Goal: Task Accomplishment & Management: Use online tool/utility

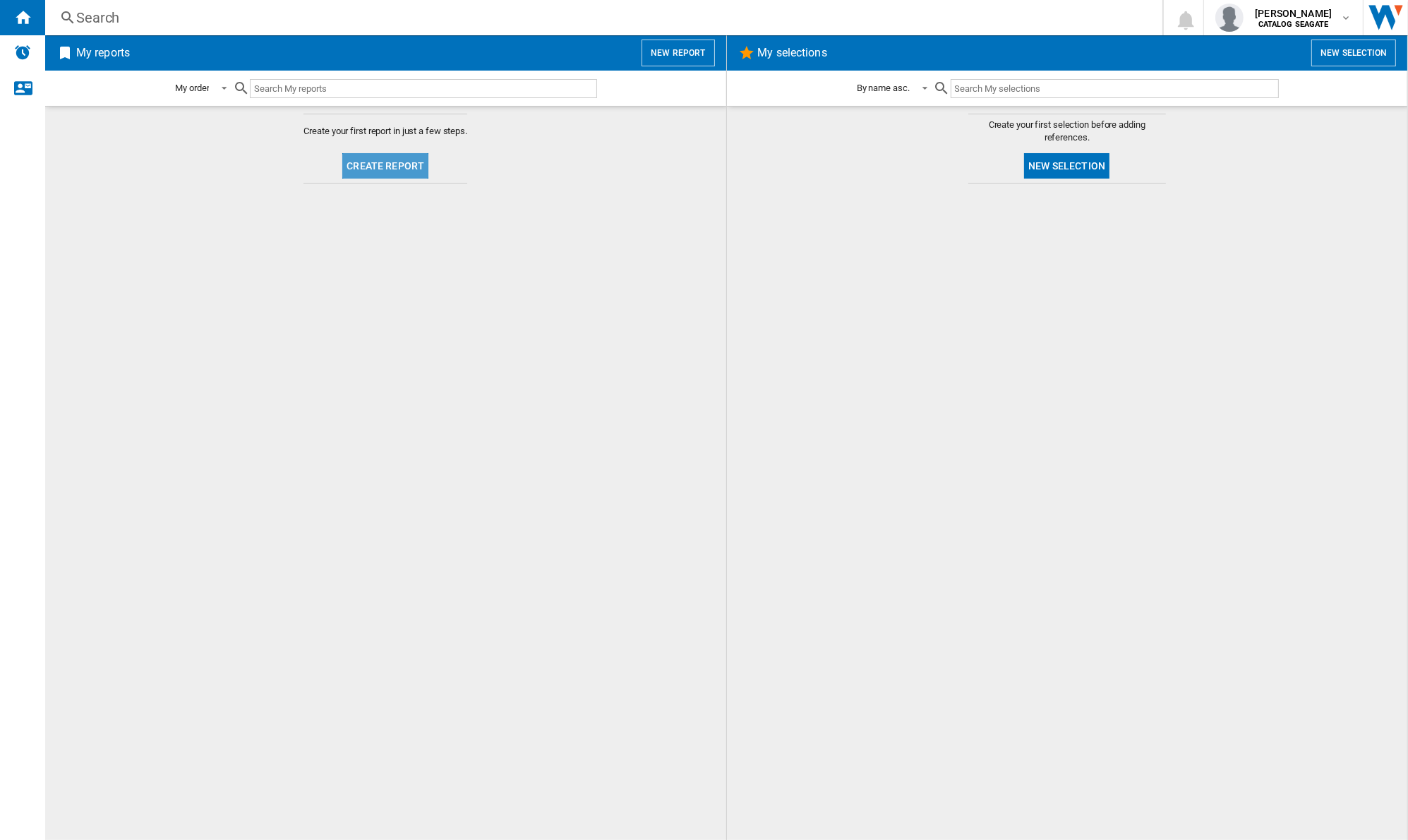
click at [396, 177] on button "Create report" at bounding box center [385, 166] width 86 height 26
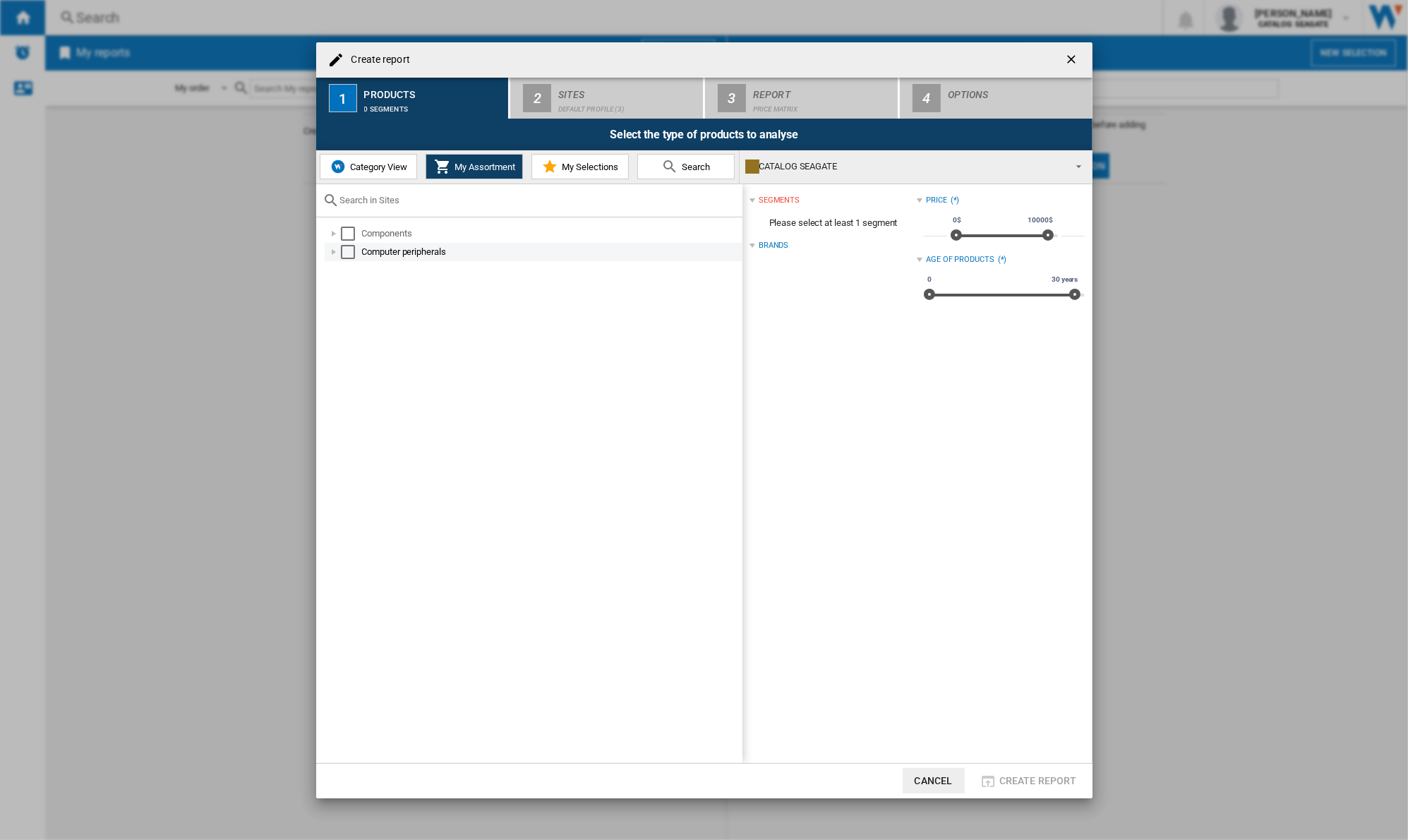
click at [336, 249] on div at bounding box center [334, 252] width 14 height 14
click at [367, 269] on div "Select" at bounding box center [363, 270] width 14 height 14
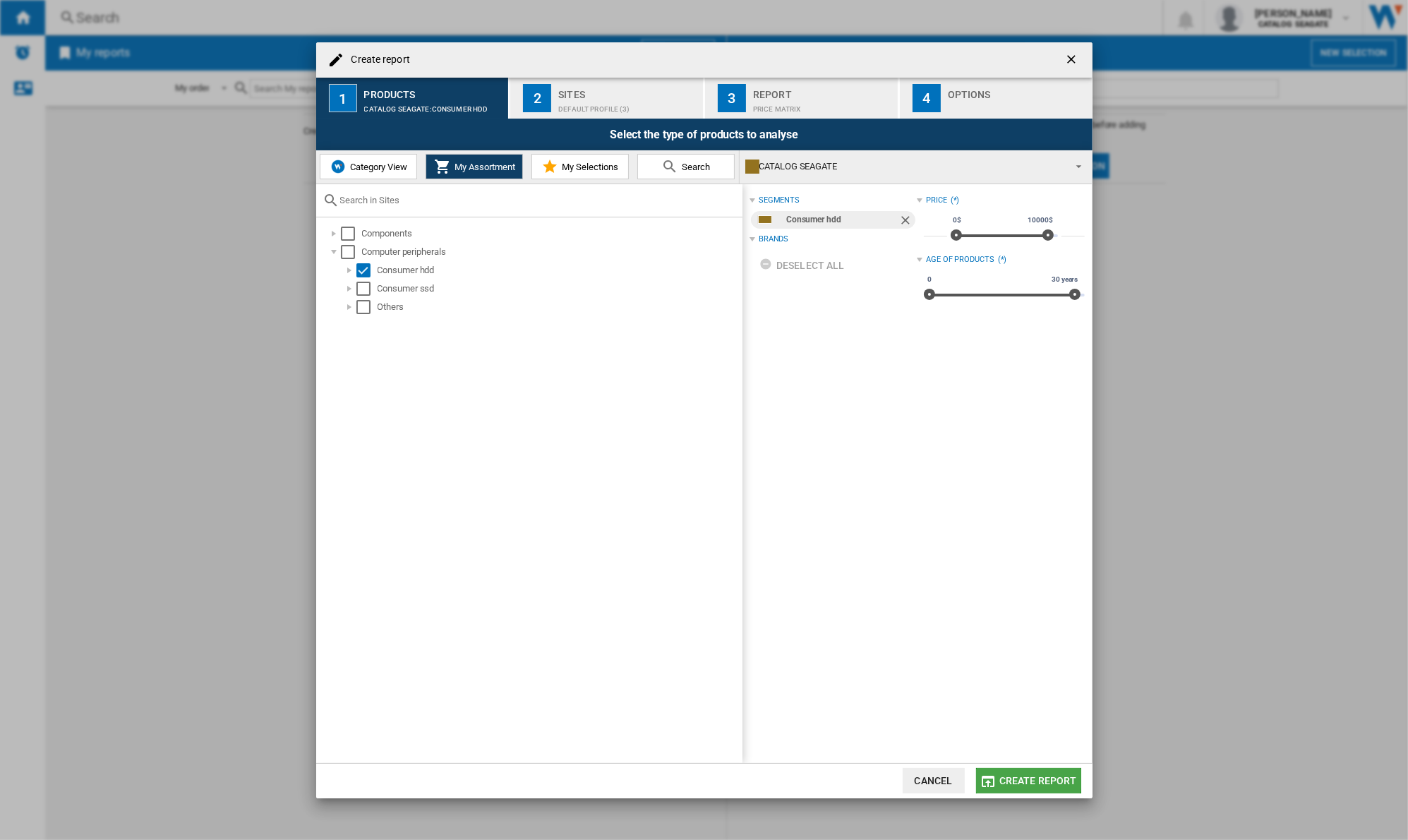
click at [1004, 775] on span "Create report" at bounding box center [1038, 780] width 77 height 11
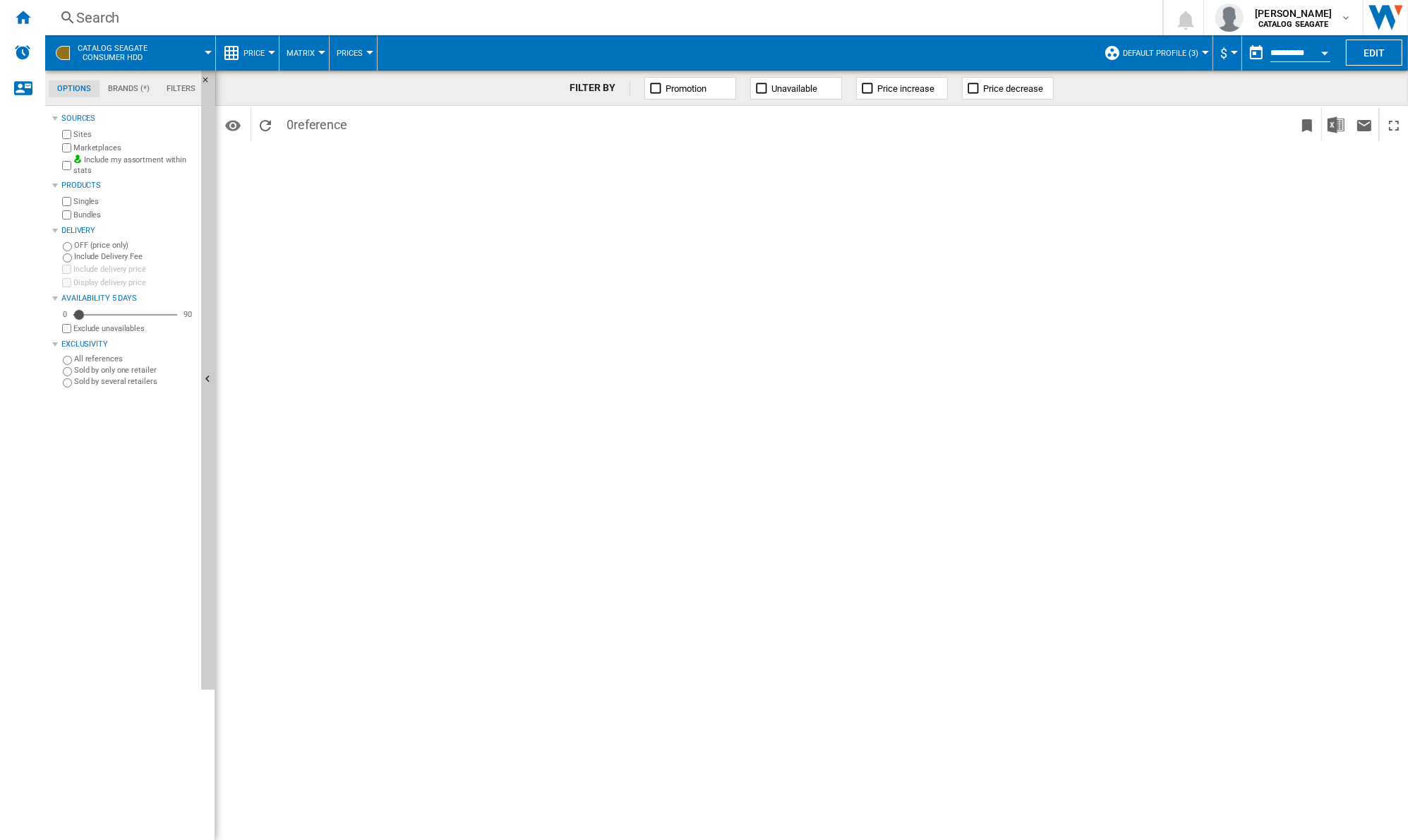
click at [1220, 54] on span "$" at bounding box center [1224, 53] width 7 height 15
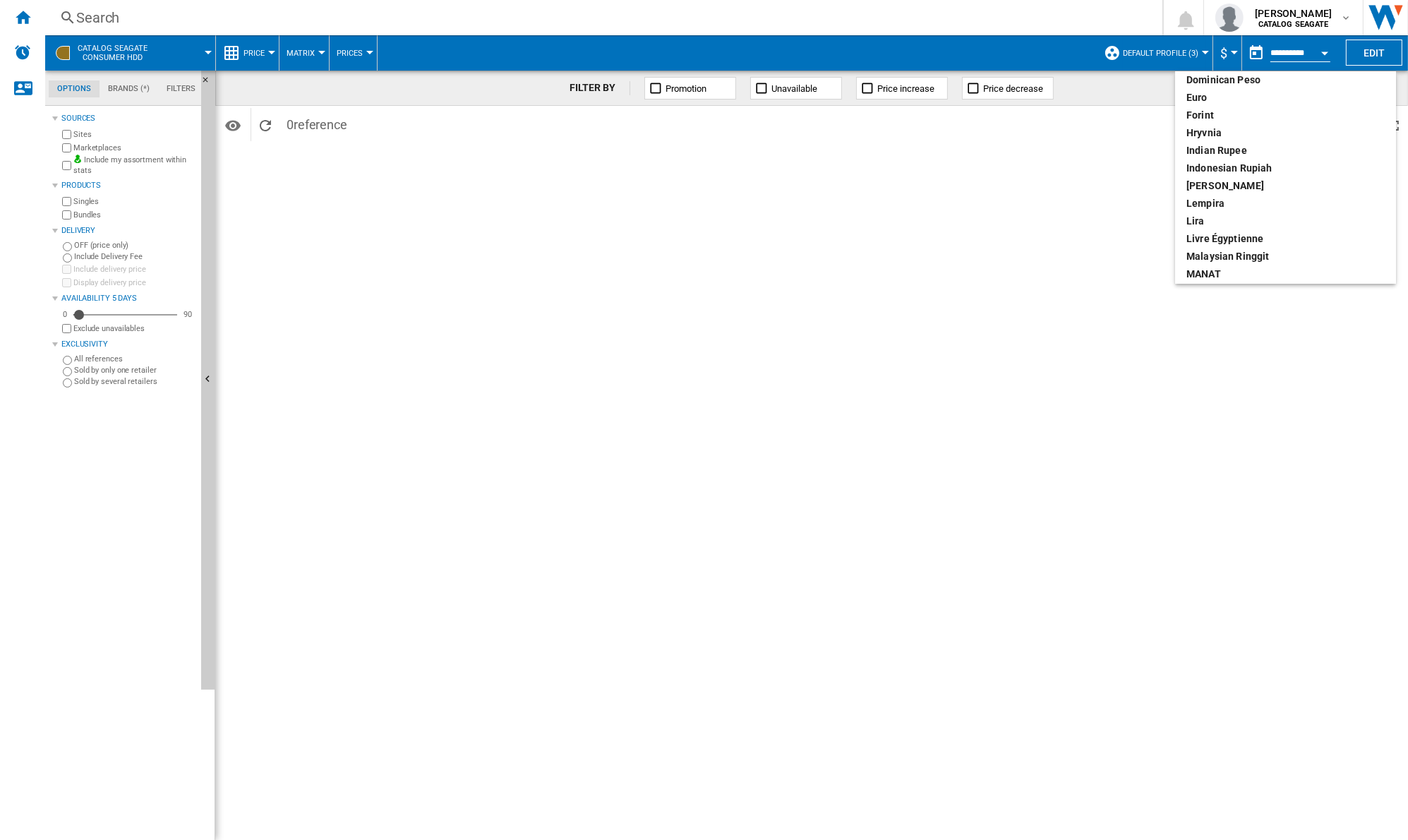
scroll to position [249, 0]
click at [1203, 105] on div "euro" at bounding box center [1285, 103] width 198 height 14
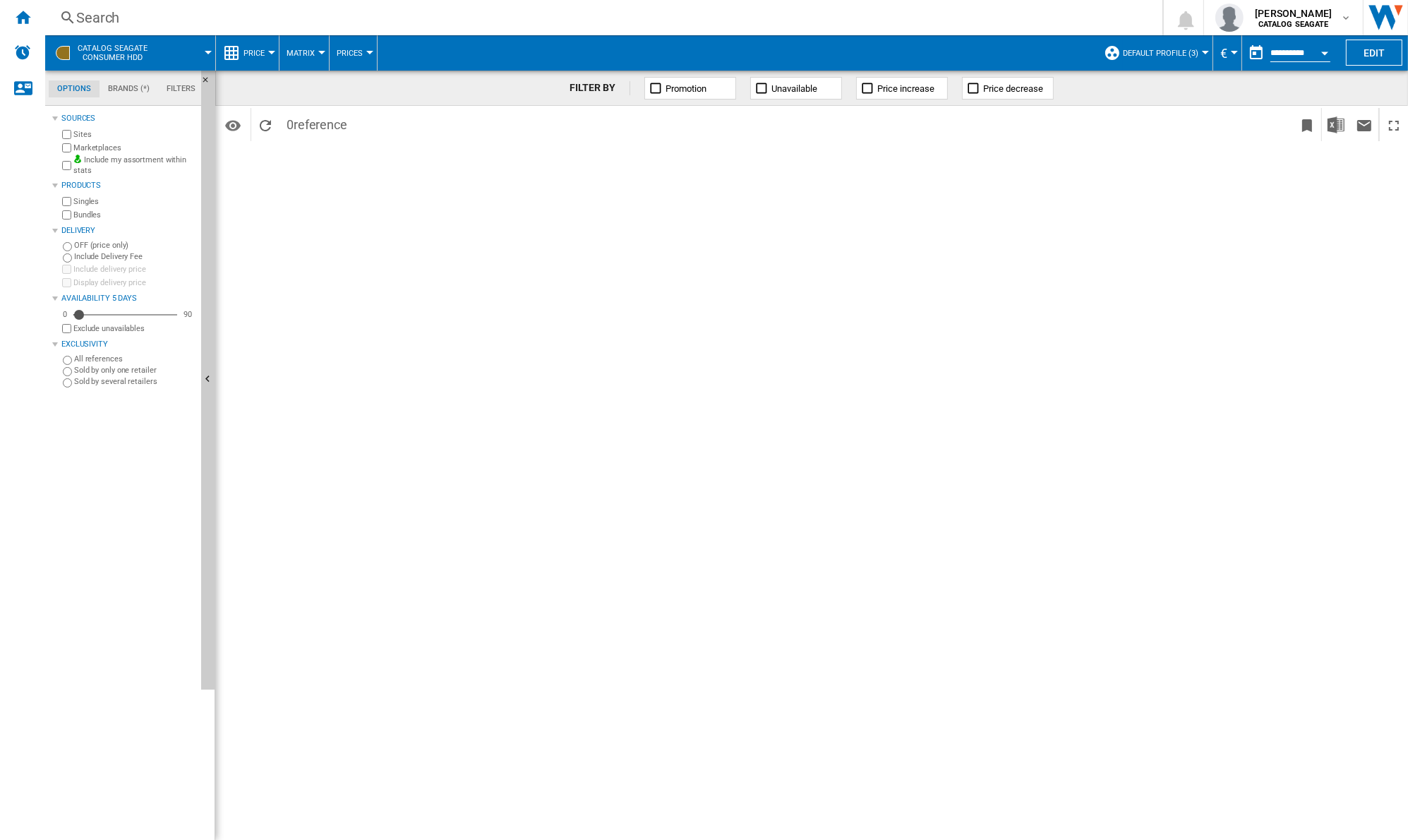
click at [130, 91] on md-tab-item "Brands (*)" at bounding box center [129, 89] width 58 height 17
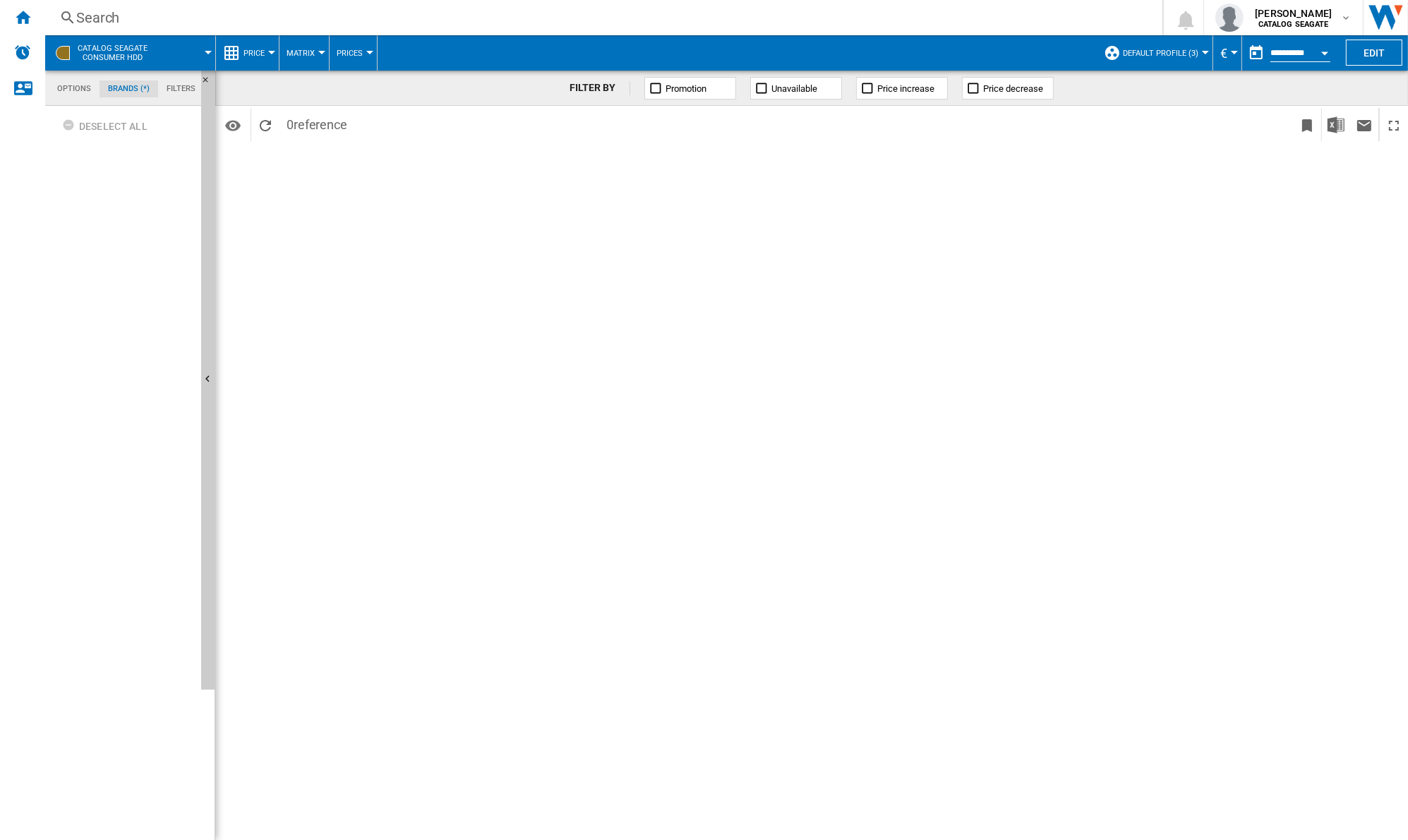
click at [84, 91] on md-tab-item "Options" at bounding box center [74, 89] width 50 height 17
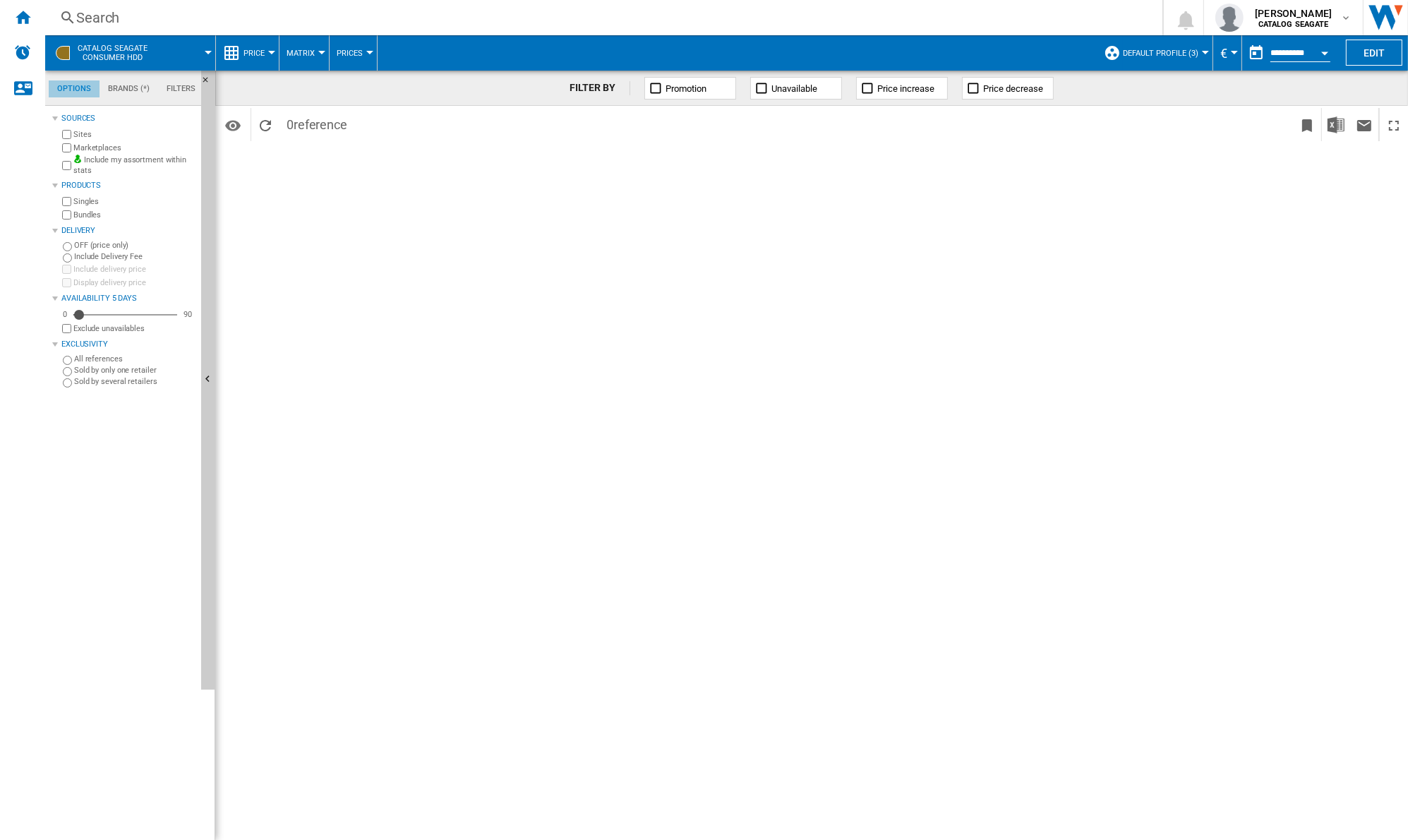
scroll to position [16, 0]
click at [188, 53] on span at bounding box center [188, 53] width 41 height 36
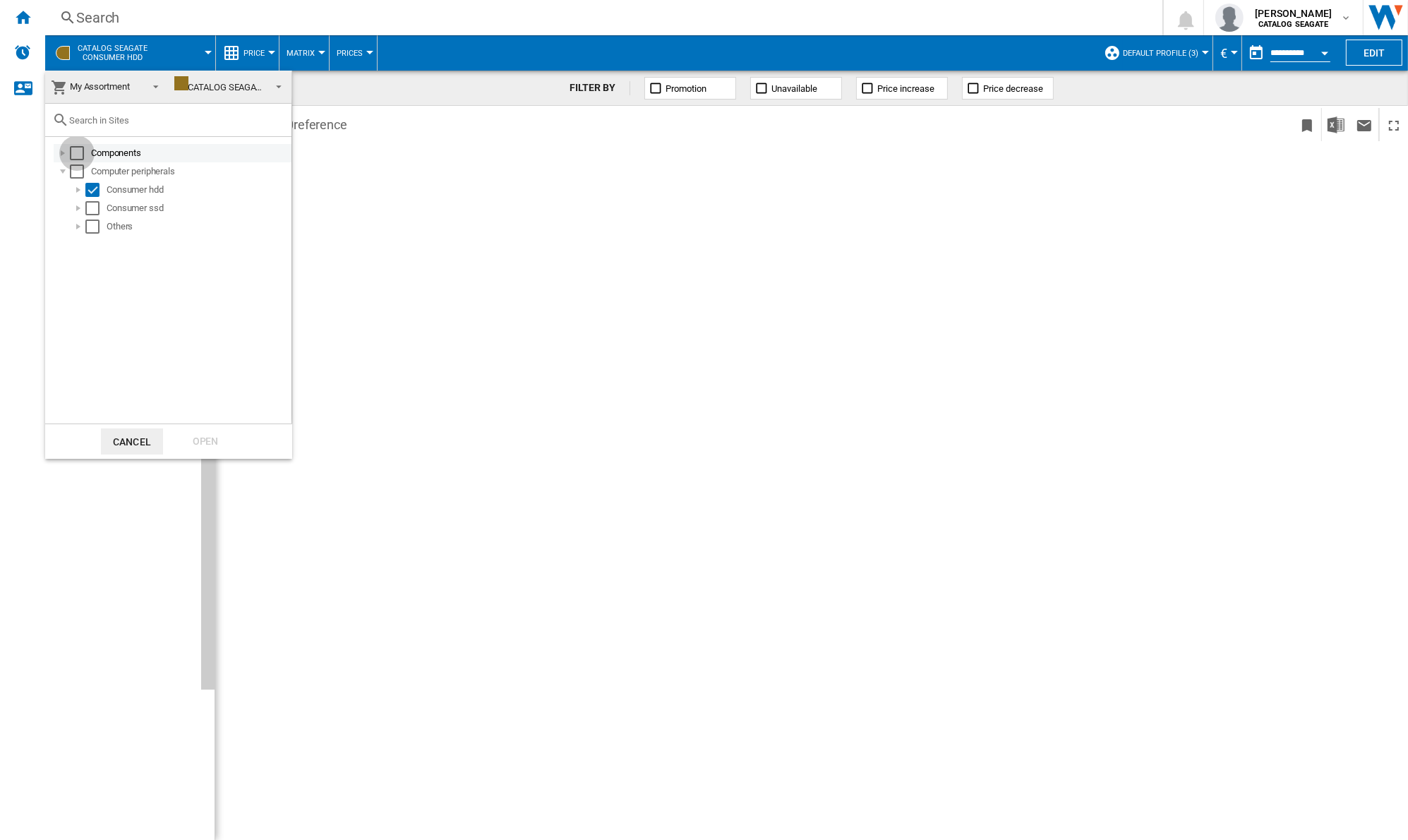
click at [72, 156] on div "Select" at bounding box center [77, 154] width 14 height 14
click at [77, 173] on div "Select" at bounding box center [77, 171] width 14 height 14
click at [227, 448] on div "Open" at bounding box center [205, 441] width 62 height 26
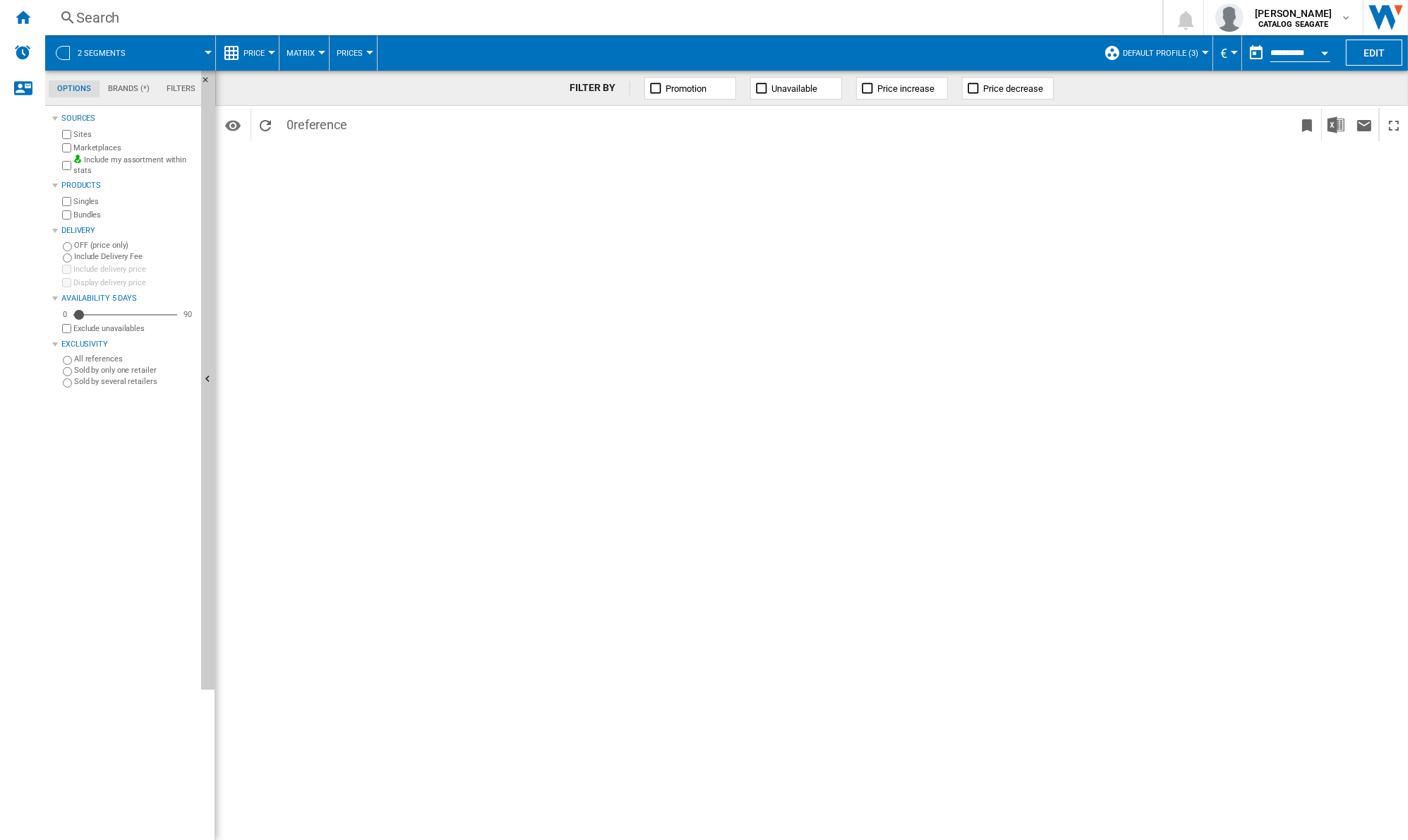
click at [1169, 49] on span "Default profile (3)" at bounding box center [1161, 53] width 75 height 9
click at [1129, 108] on md-radio-button "ALL (2)" at bounding box center [1177, 112] width 124 height 14
click at [1163, 53] on ng-md-icon at bounding box center [1162, 53] width 17 height 17
click at [1193, 89] on md-radio-button "Default profile (3)" at bounding box center [1216, 91] width 104 height 14
click at [26, 21] on ng-md-icon "Home" at bounding box center [23, 17] width 17 height 17
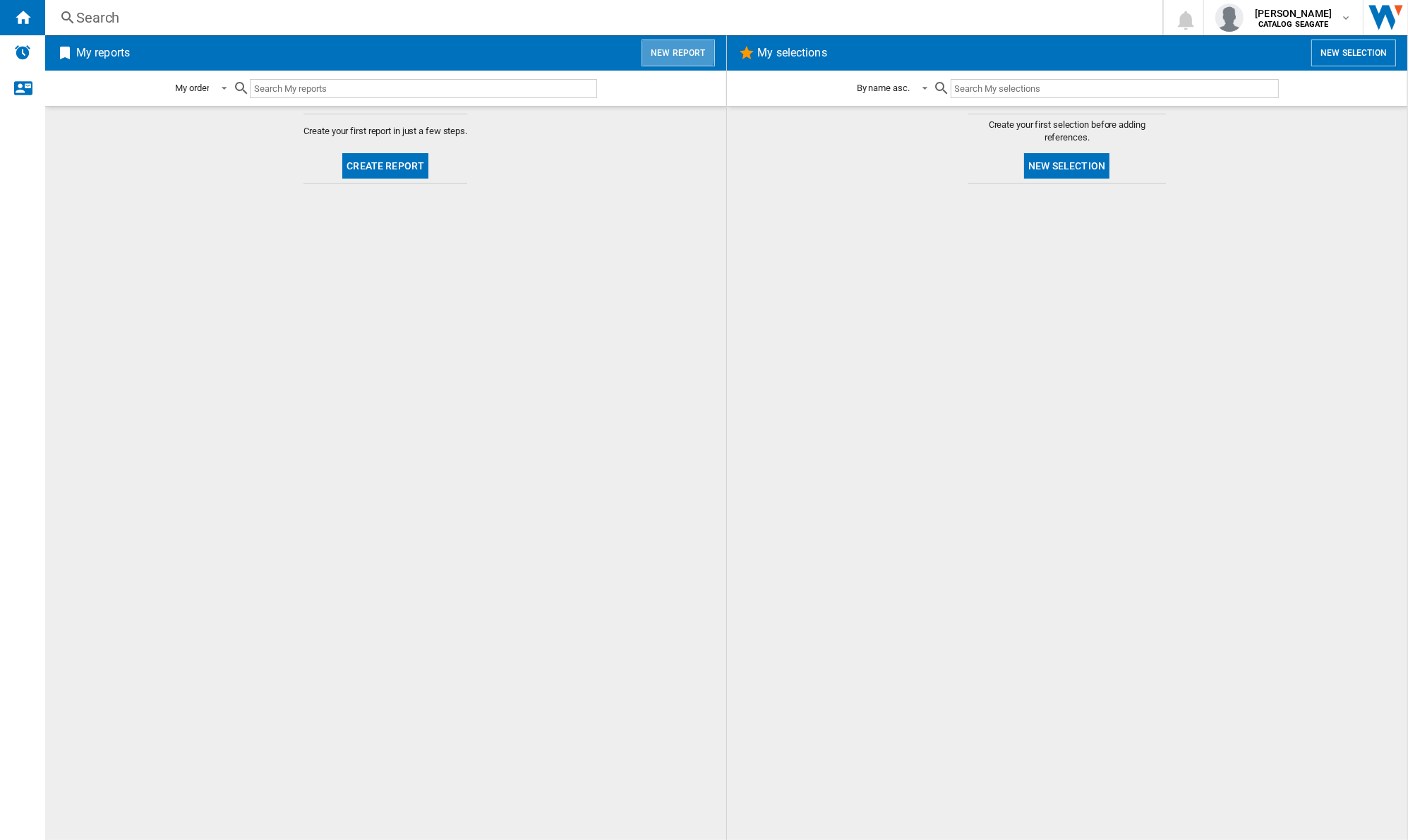
click at [677, 51] on button "New report" at bounding box center [678, 53] width 72 height 27
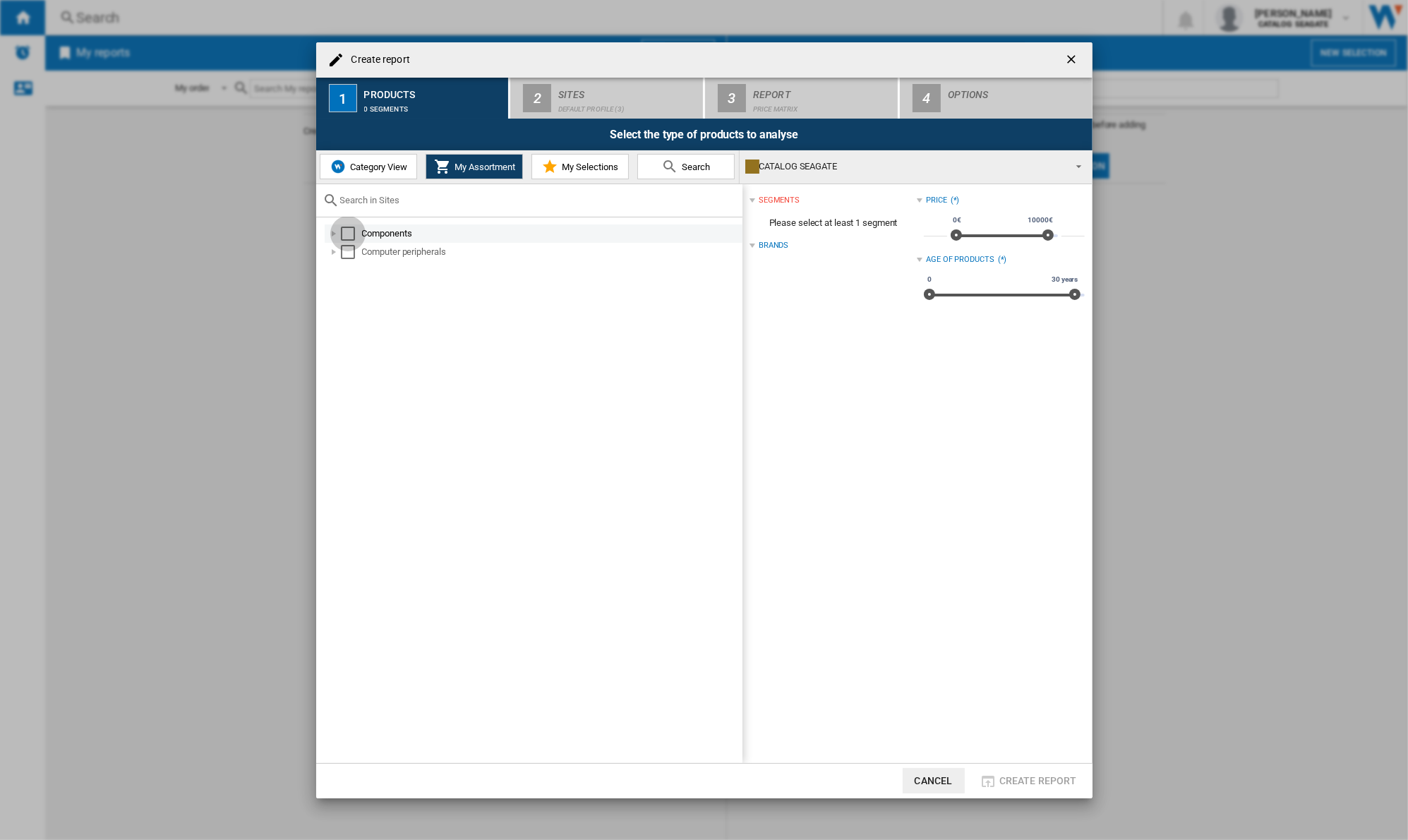
click at [346, 230] on div "Select" at bounding box center [348, 234] width 14 height 14
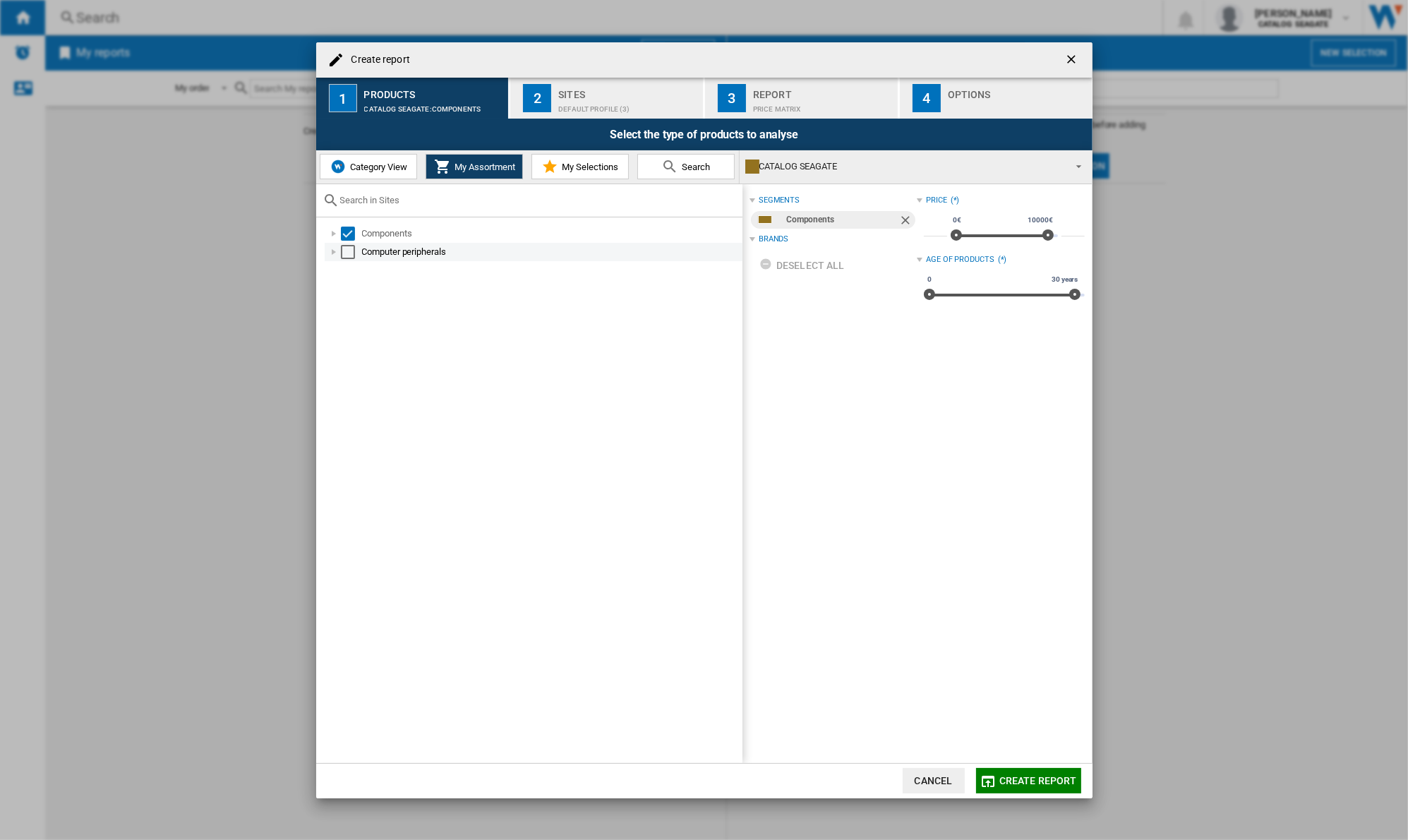
click at [347, 249] on div "Select" at bounding box center [348, 252] width 14 height 14
click at [602, 109] on div "Default profile (3)" at bounding box center [628, 105] width 139 height 15
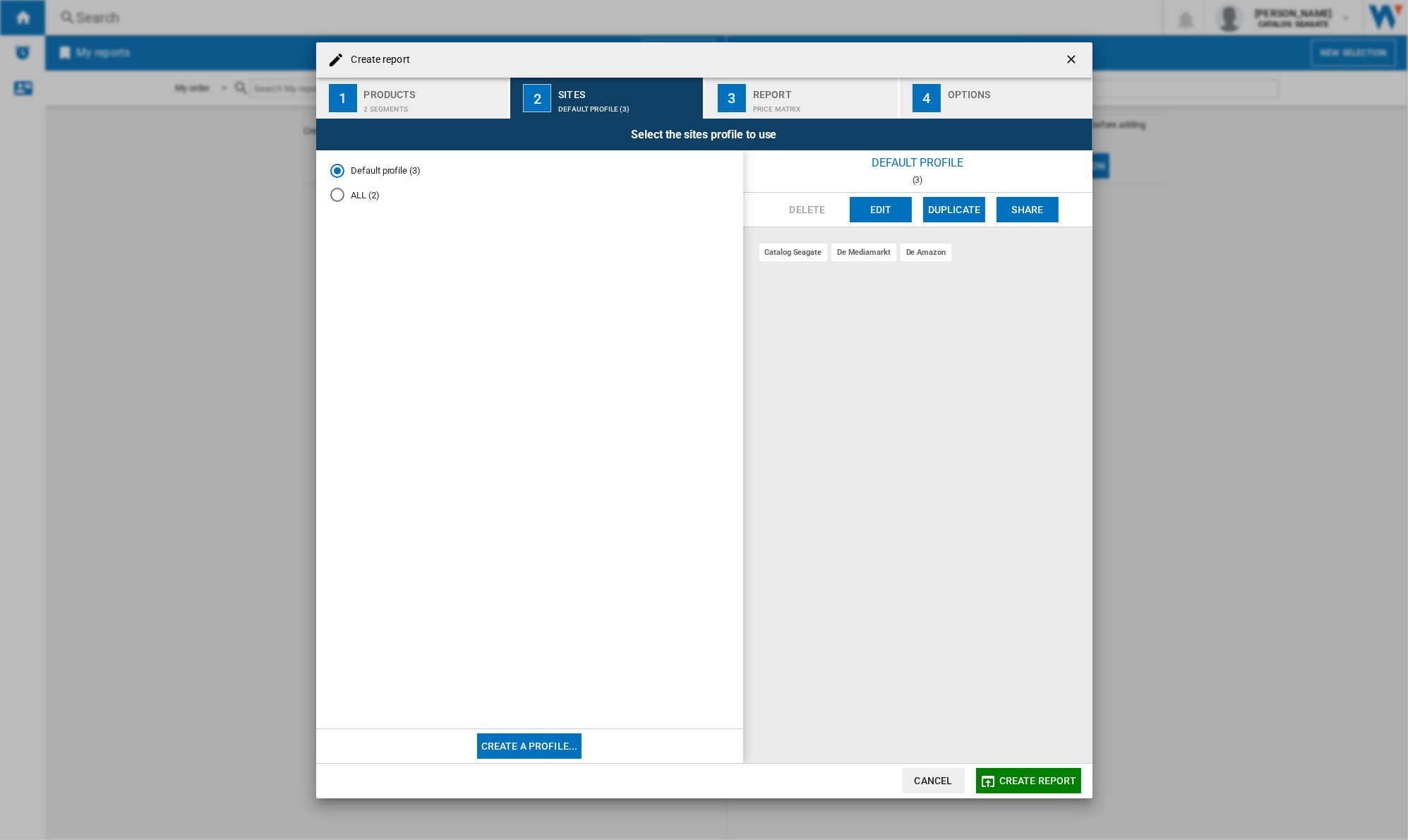
click at [853, 255] on div "de mediamarkt" at bounding box center [864, 252] width 65 height 18
click at [869, 254] on div "de mediamarkt" at bounding box center [864, 252] width 65 height 18
click at [908, 249] on div "de amazon" at bounding box center [925, 252] width 50 height 18
click at [908, 255] on div "de amazon" at bounding box center [925, 252] width 50 height 18
click at [337, 198] on div "ALL (2)" at bounding box center [338, 195] width 14 height 14
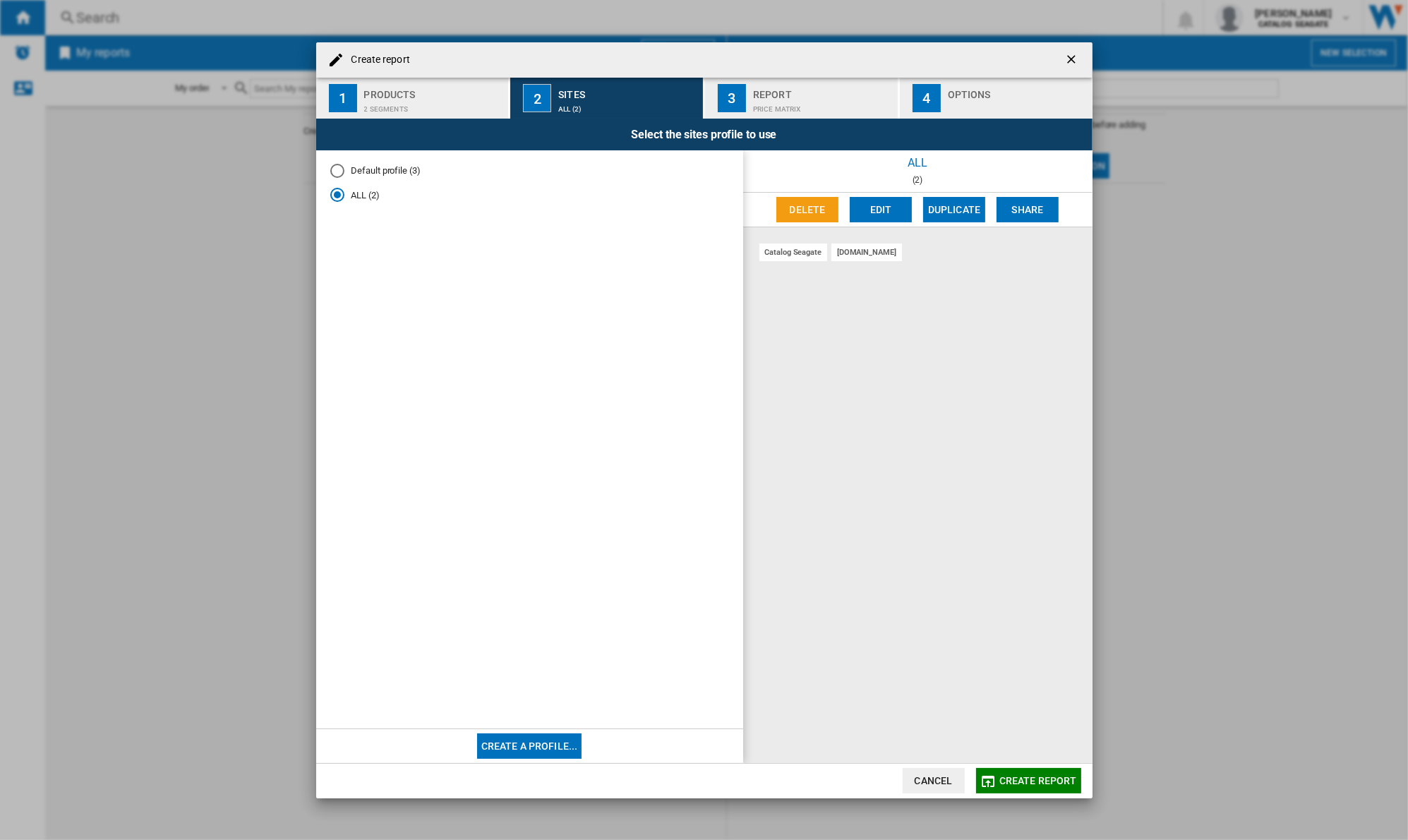
click at [402, 171] on md-radio-button "Default profile (3)" at bounding box center [530, 171] width 399 height 14
click at [769, 85] on div "Report" at bounding box center [822, 90] width 139 height 15
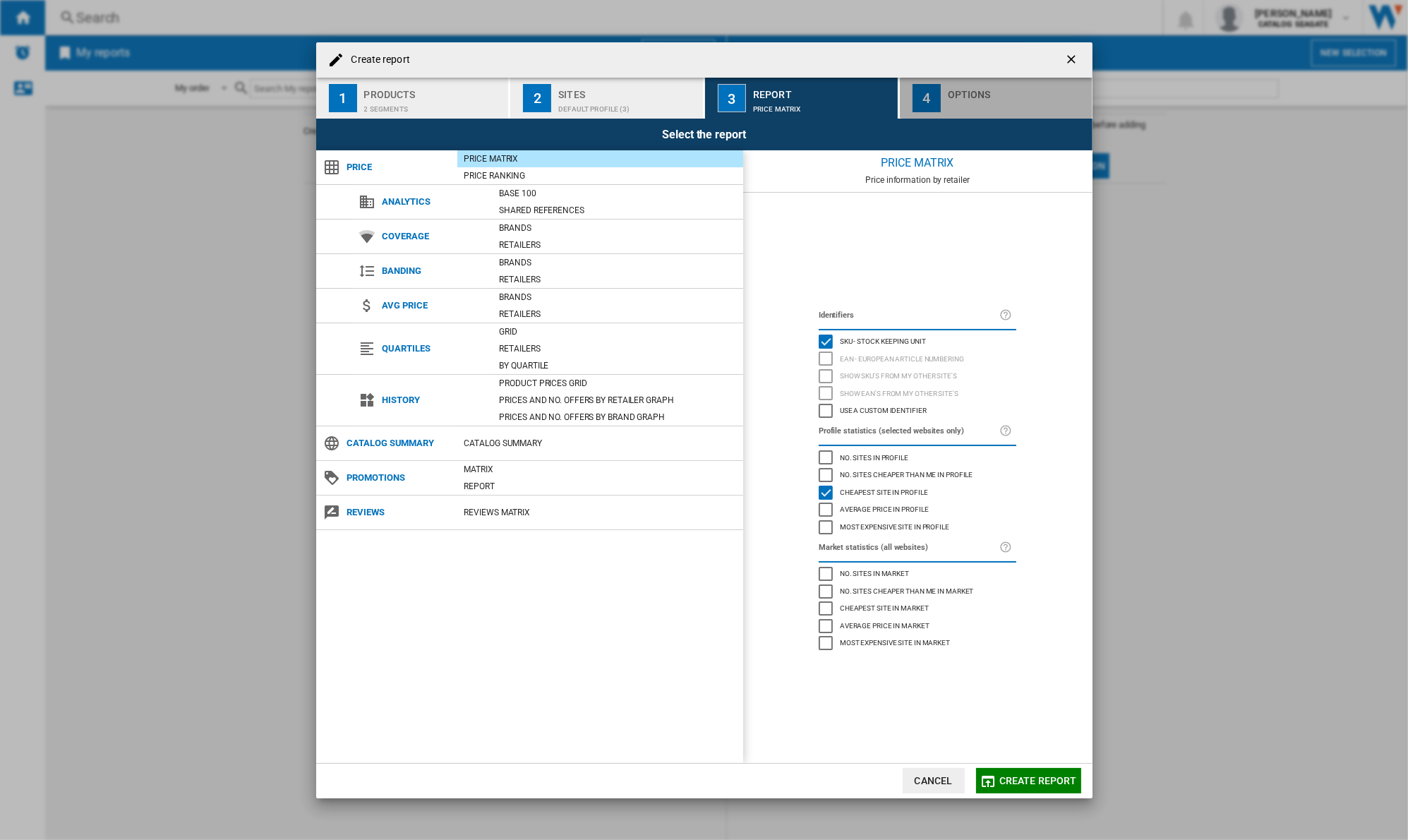
click at [962, 100] on div "button" at bounding box center [1018, 105] width 139 height 15
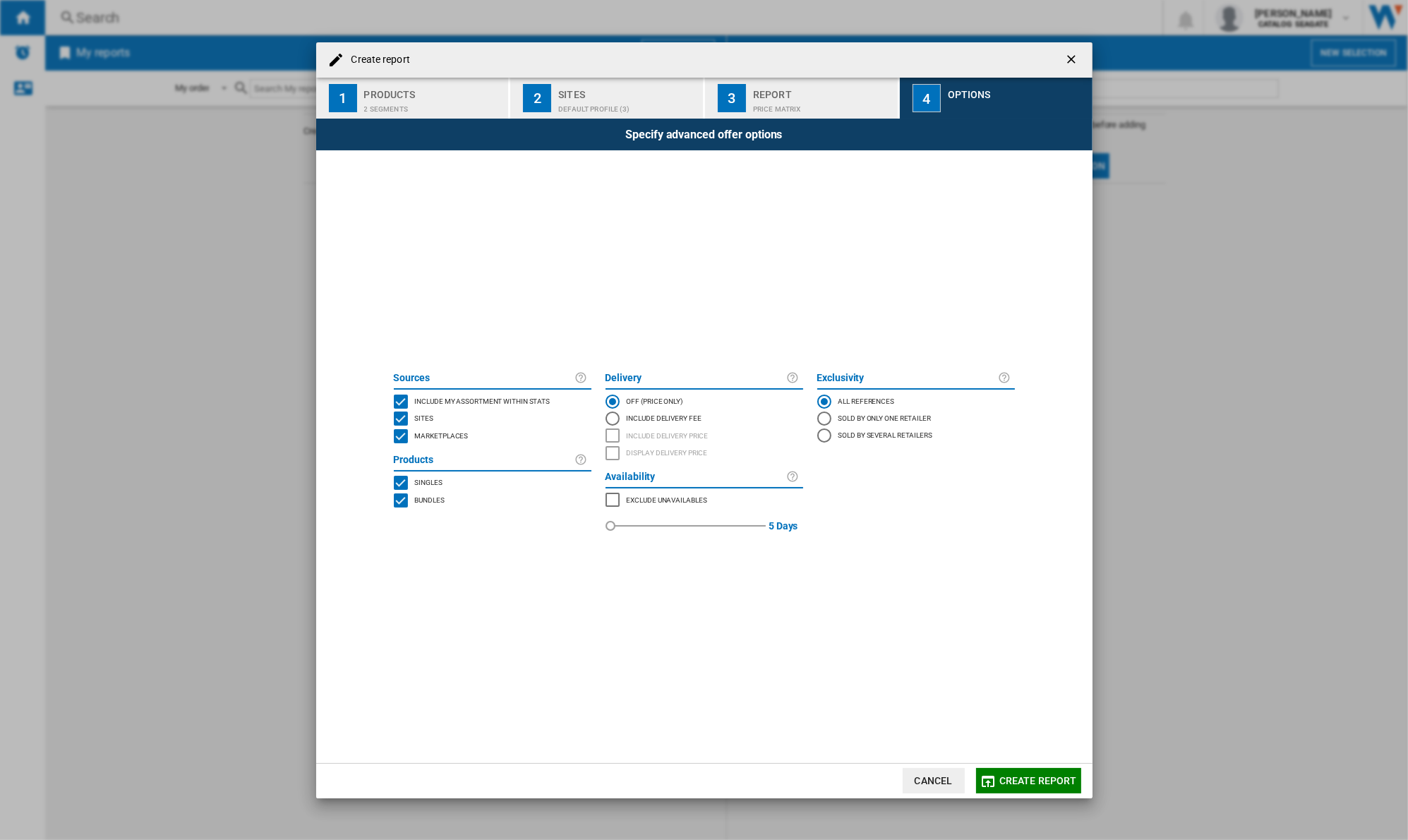
click at [1039, 765] on md-dialog-actions "Cancel Create report" at bounding box center [704, 780] width 776 height 36
click at [1038, 777] on span "Create report" at bounding box center [1038, 780] width 77 height 11
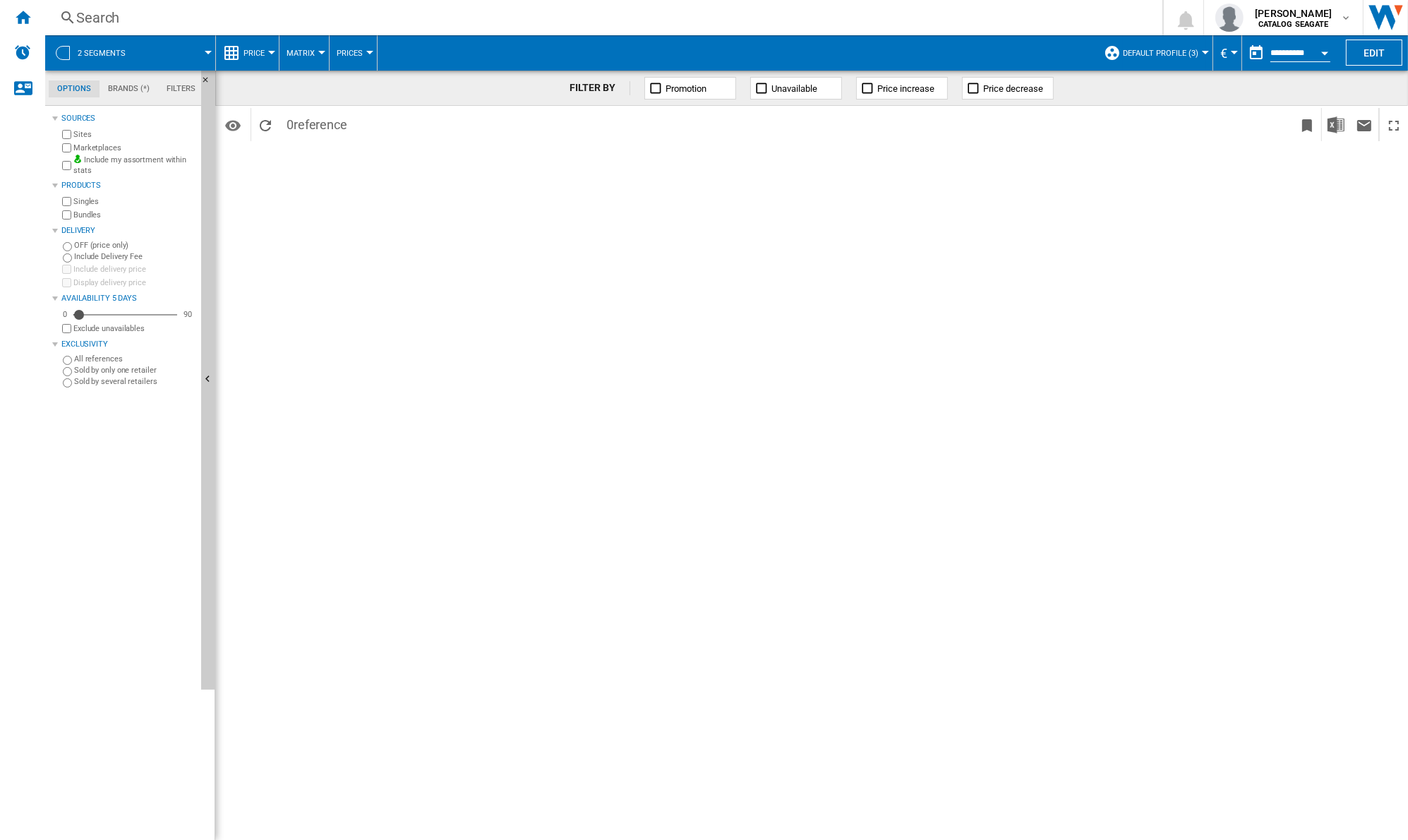
click at [729, 449] on div "FILTER BY Promotion Unavailable Price increase Price decrease Identifiers SKU -…" at bounding box center [812, 455] width 1193 height 769
drag, startPoint x: 1277, startPoint y: 388, endPoint x: 1264, endPoint y: 388, distance: 13.0
click at [1275, 389] on div "FILTER BY Promotion Unavailable Price increase Price decrease Identifiers SKU -…" at bounding box center [812, 455] width 1193 height 769
click at [1336, 336] on div "FILTER BY Promotion Unavailable Price increase Price decrease Identifiers SKU -…" at bounding box center [812, 455] width 1193 height 769
